Goal: Transaction & Acquisition: Purchase product/service

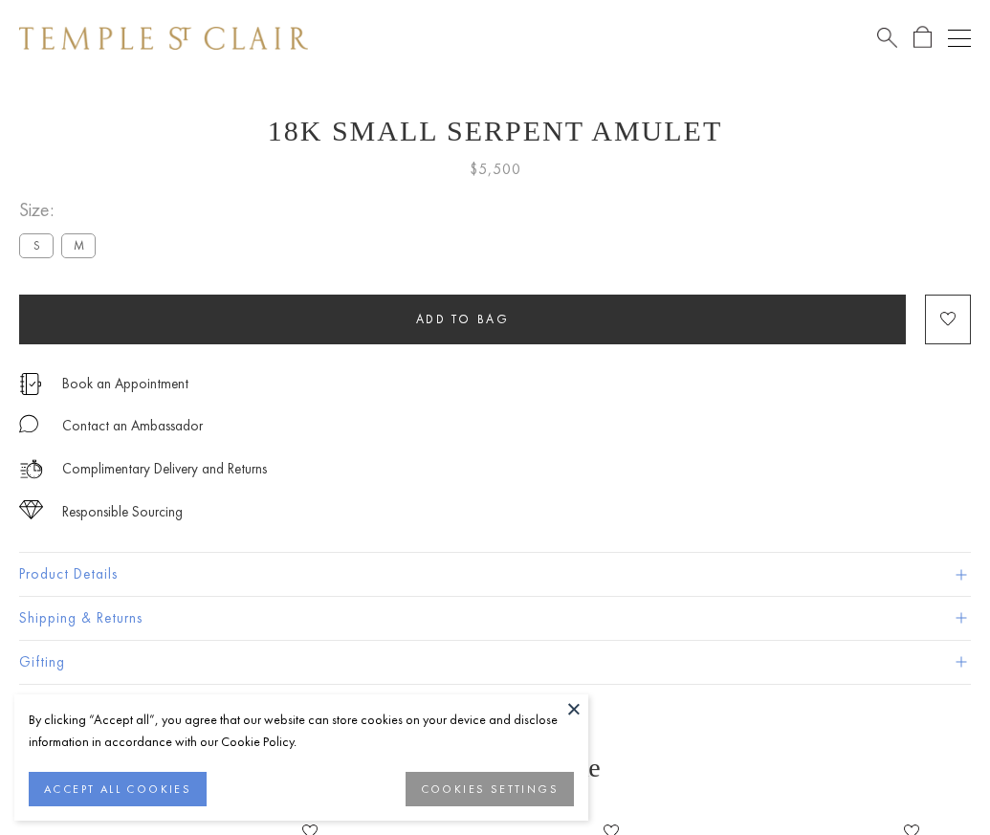
scroll to position [25, 0]
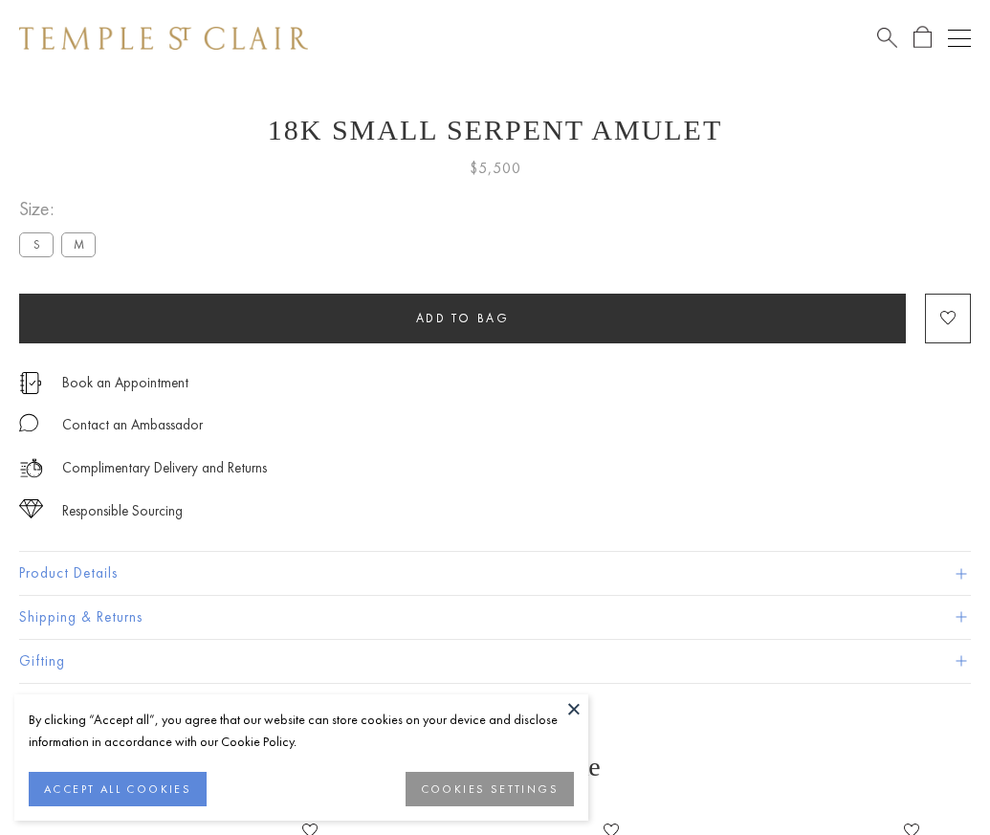
click at [462, 318] on span "Add to bag" at bounding box center [463, 318] width 94 height 16
